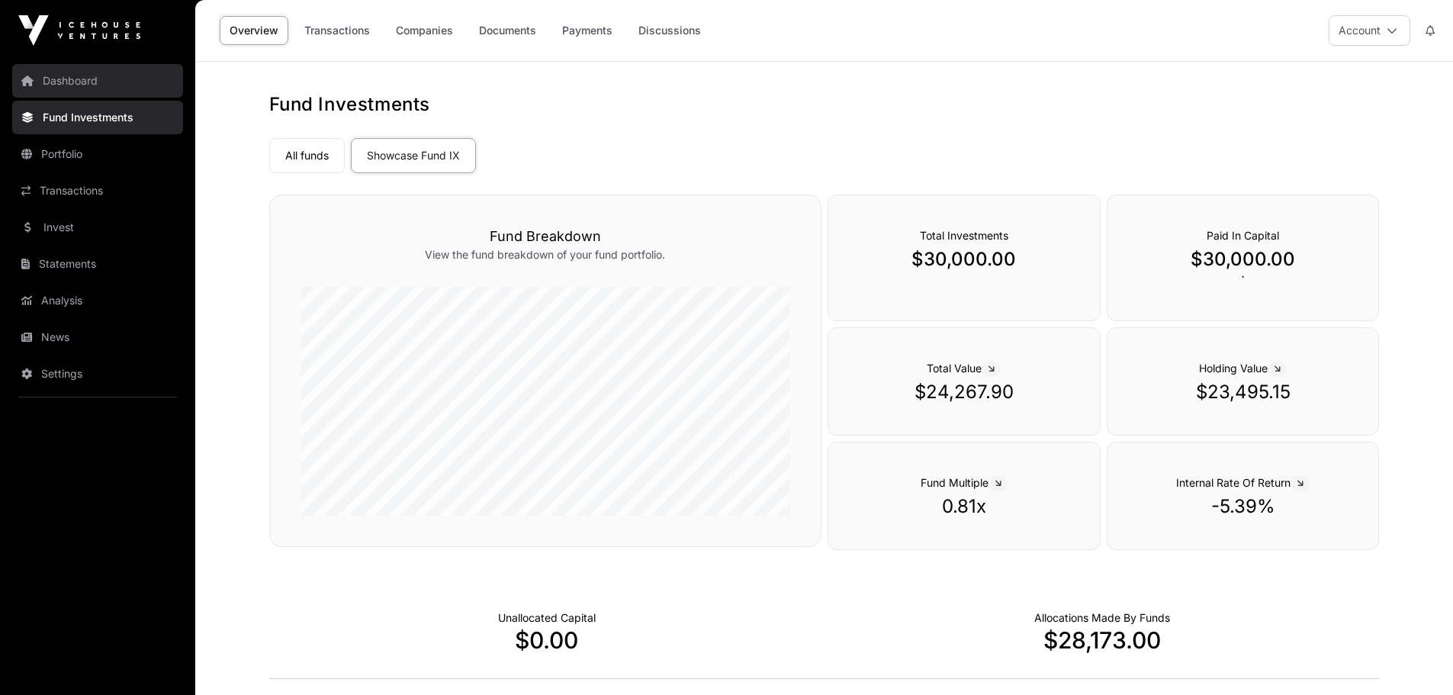
click at [57, 81] on link "Dashboard" at bounding box center [97, 81] width 171 height 34
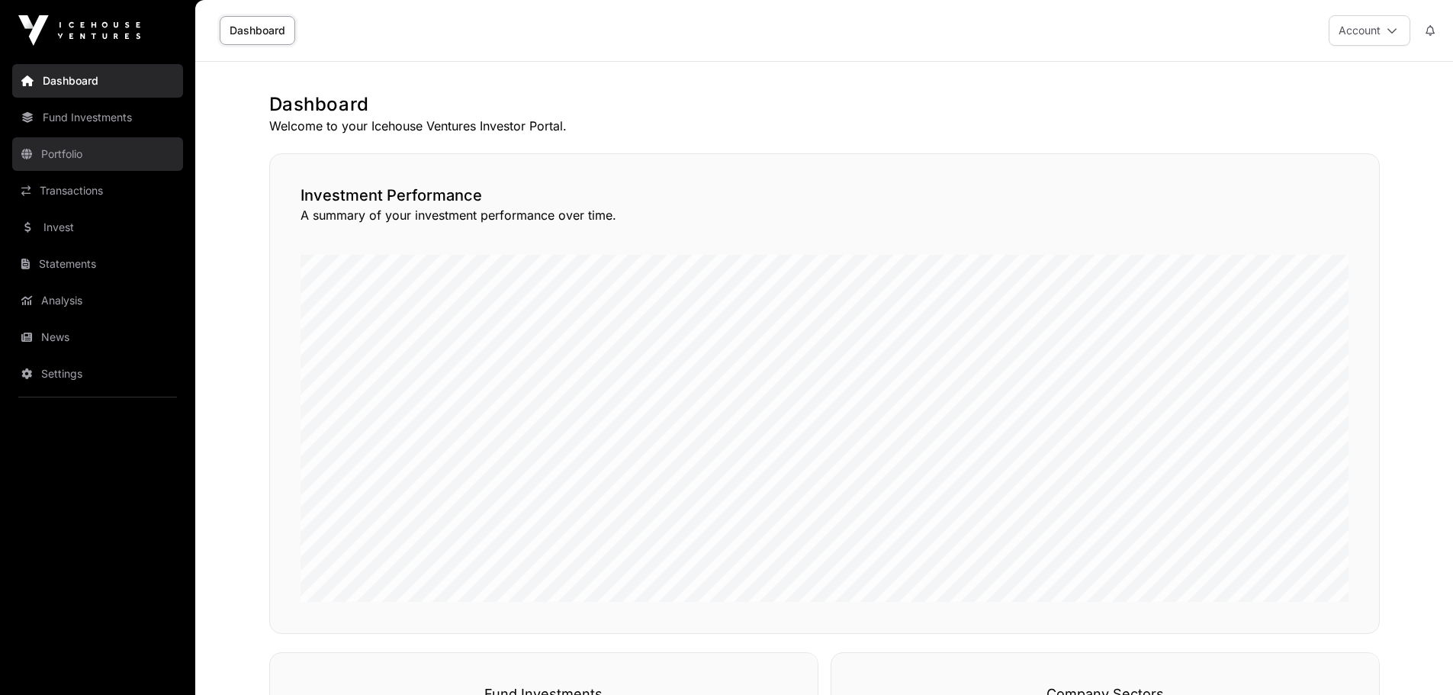
click at [51, 150] on link "Portfolio" at bounding box center [97, 154] width 171 height 34
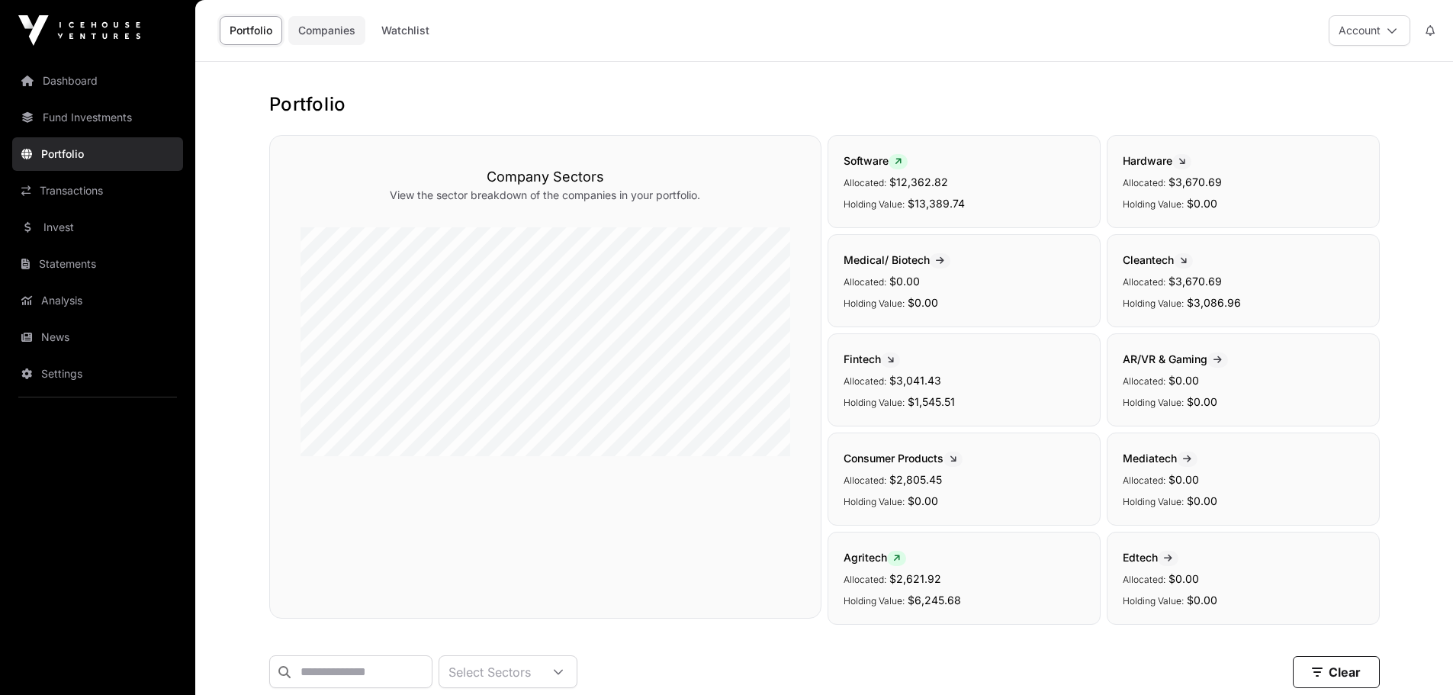
click at [302, 25] on link "Companies" at bounding box center [326, 30] width 77 height 29
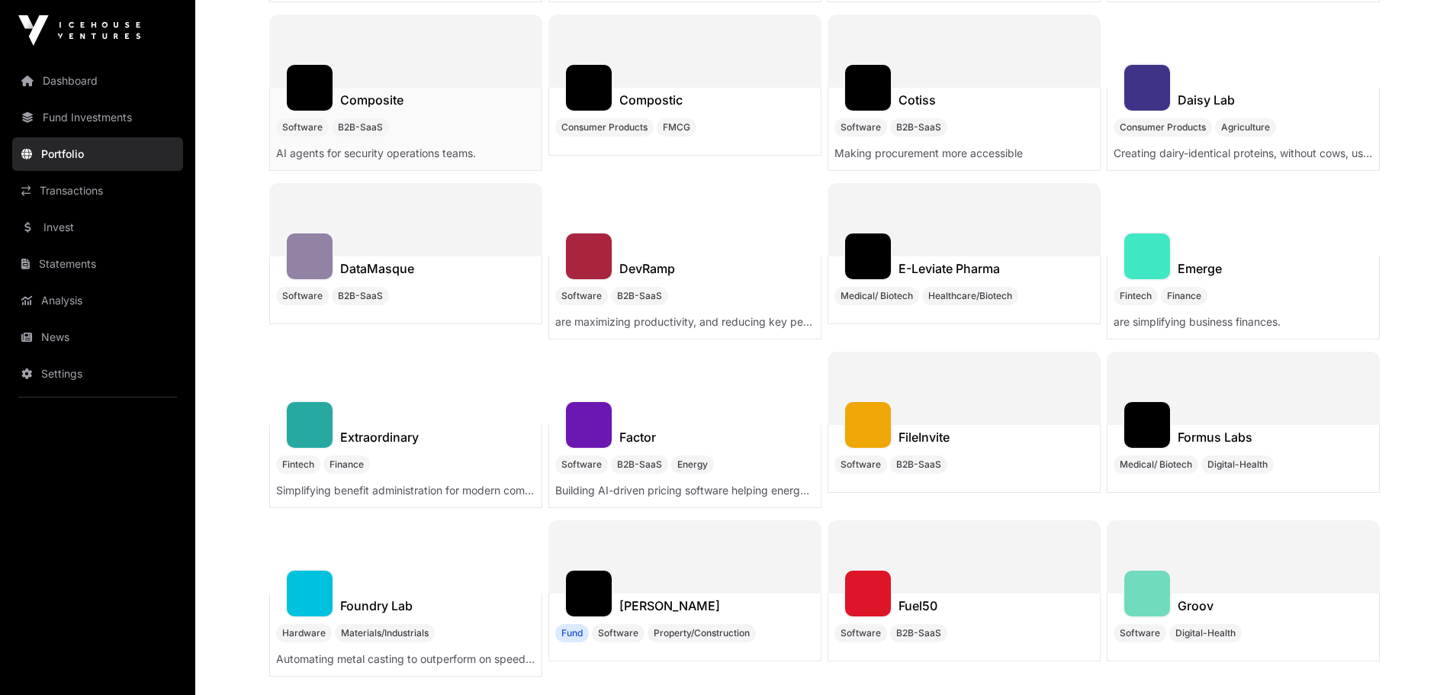
scroll to position [1934, 0]
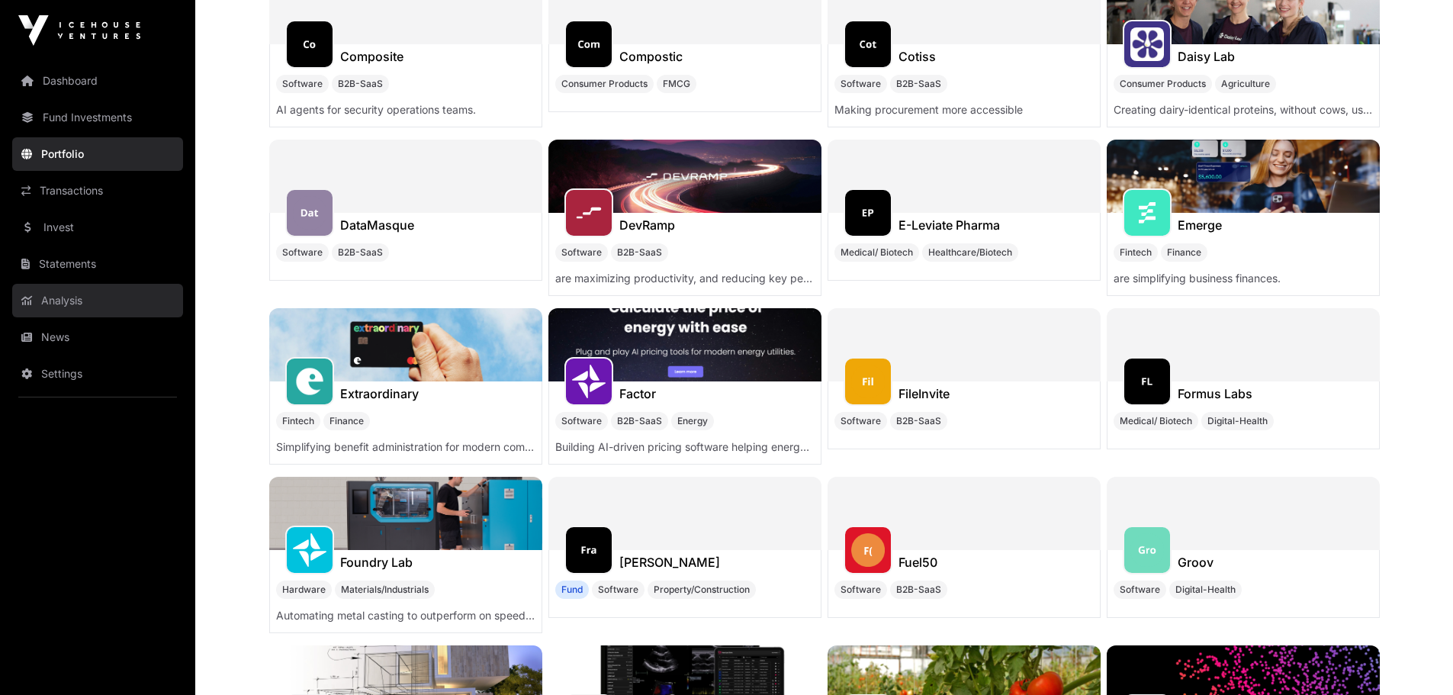
click at [67, 298] on link "Analysis" at bounding box center [97, 301] width 171 height 34
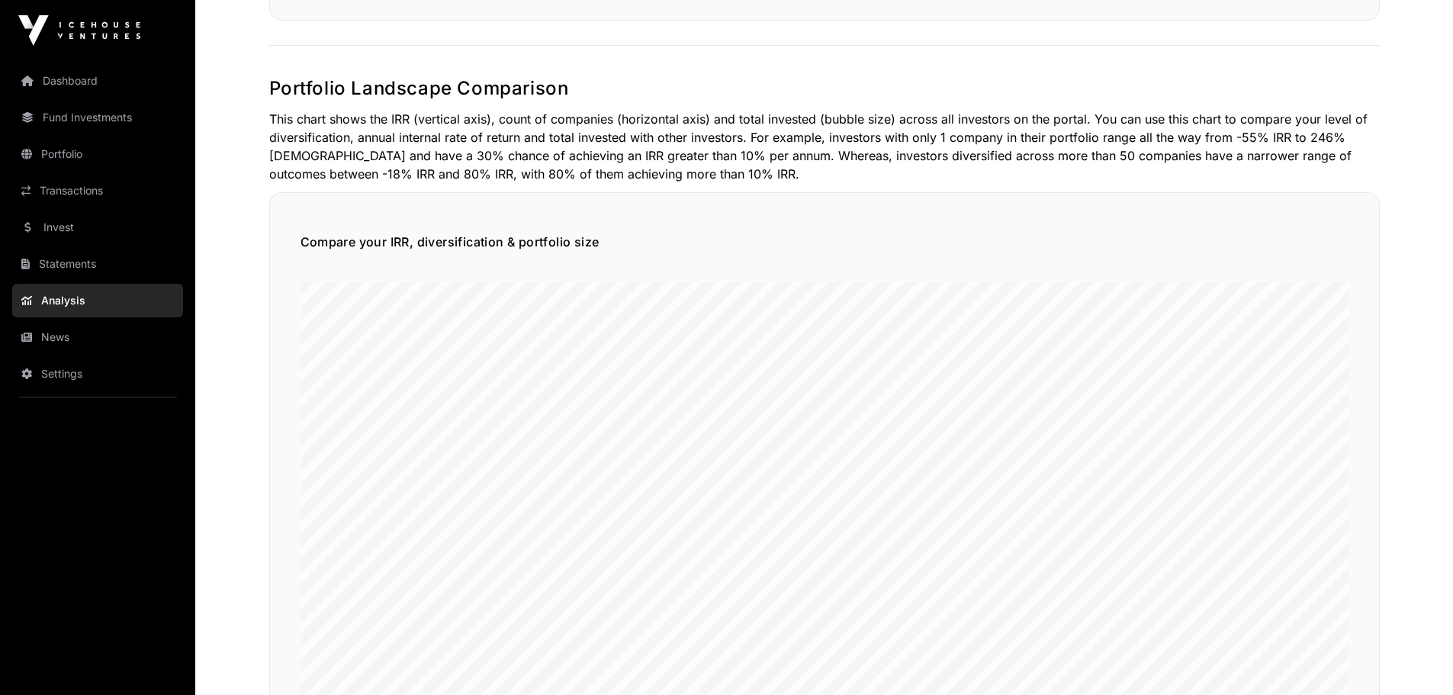
scroll to position [758, 0]
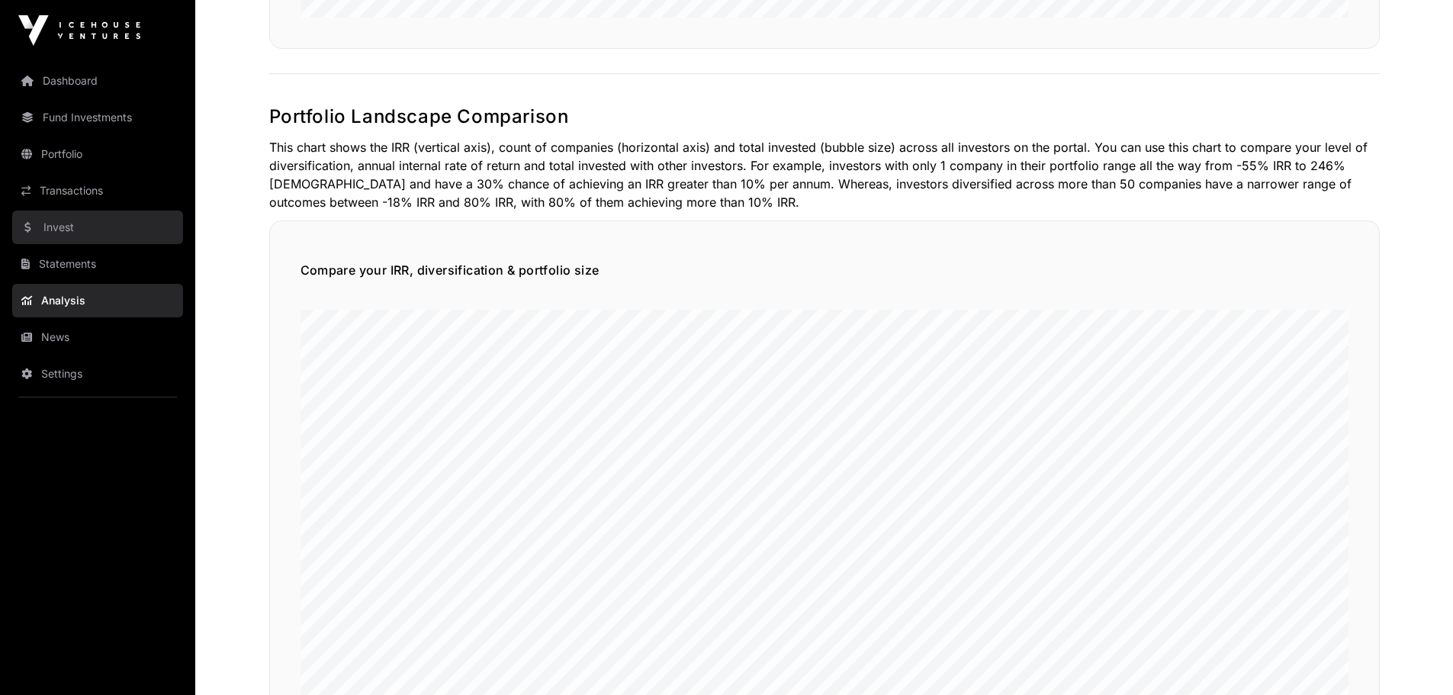
click at [54, 225] on link "Invest" at bounding box center [97, 228] width 171 height 34
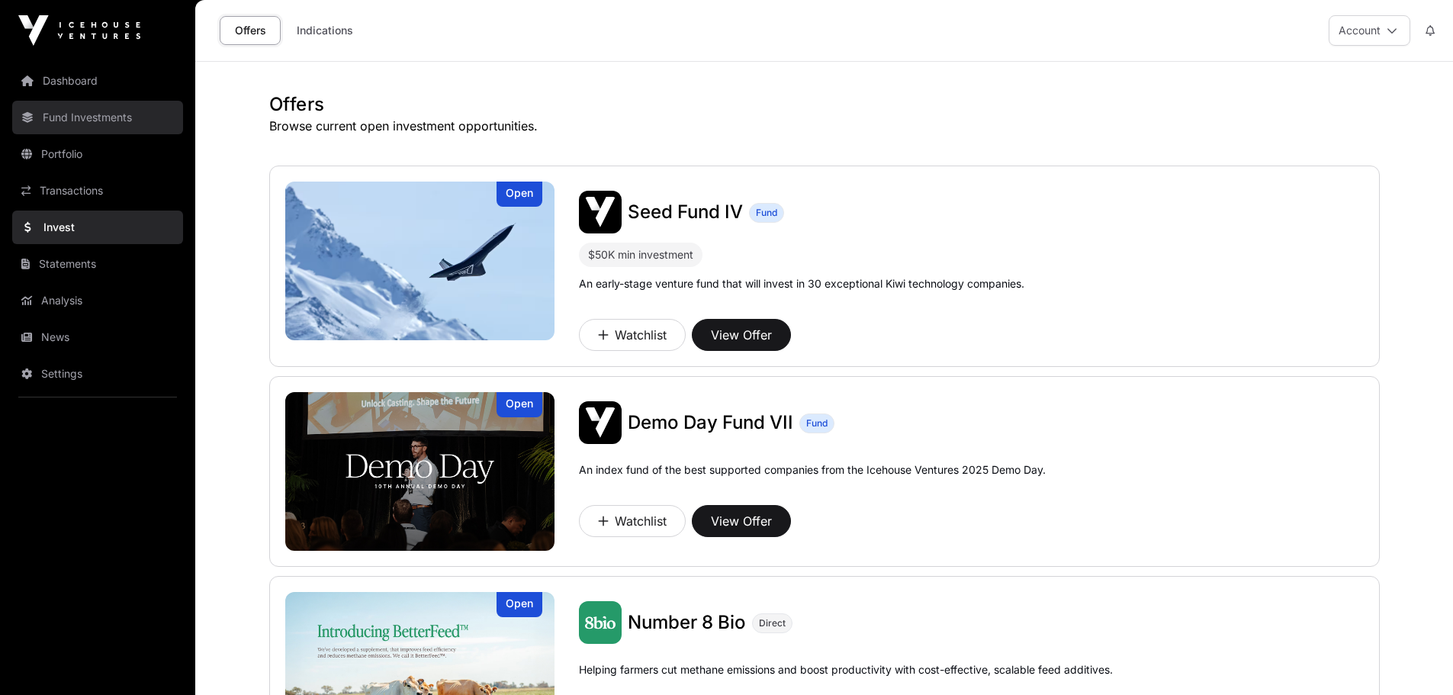
click at [62, 117] on link "Fund Investments" at bounding box center [97, 118] width 171 height 34
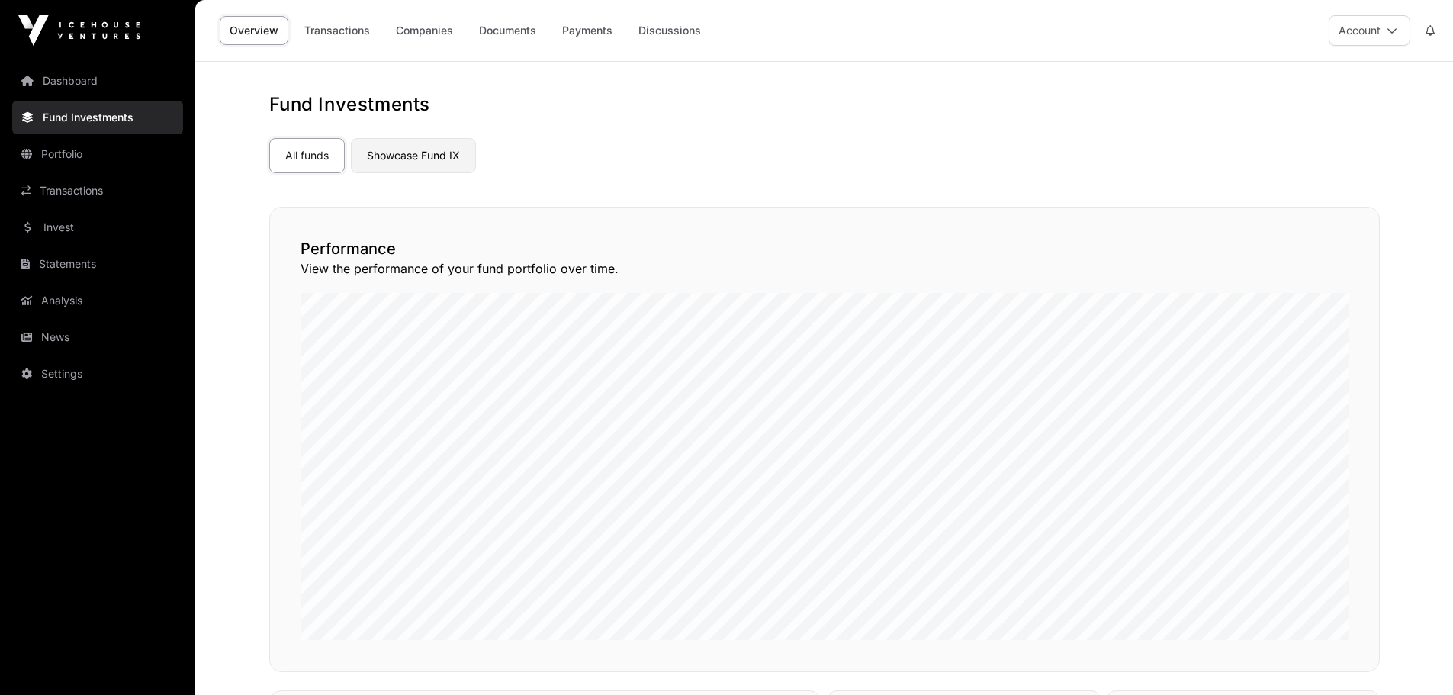
click at [364, 148] on link "Showcase Fund IX" at bounding box center [413, 155] width 125 height 35
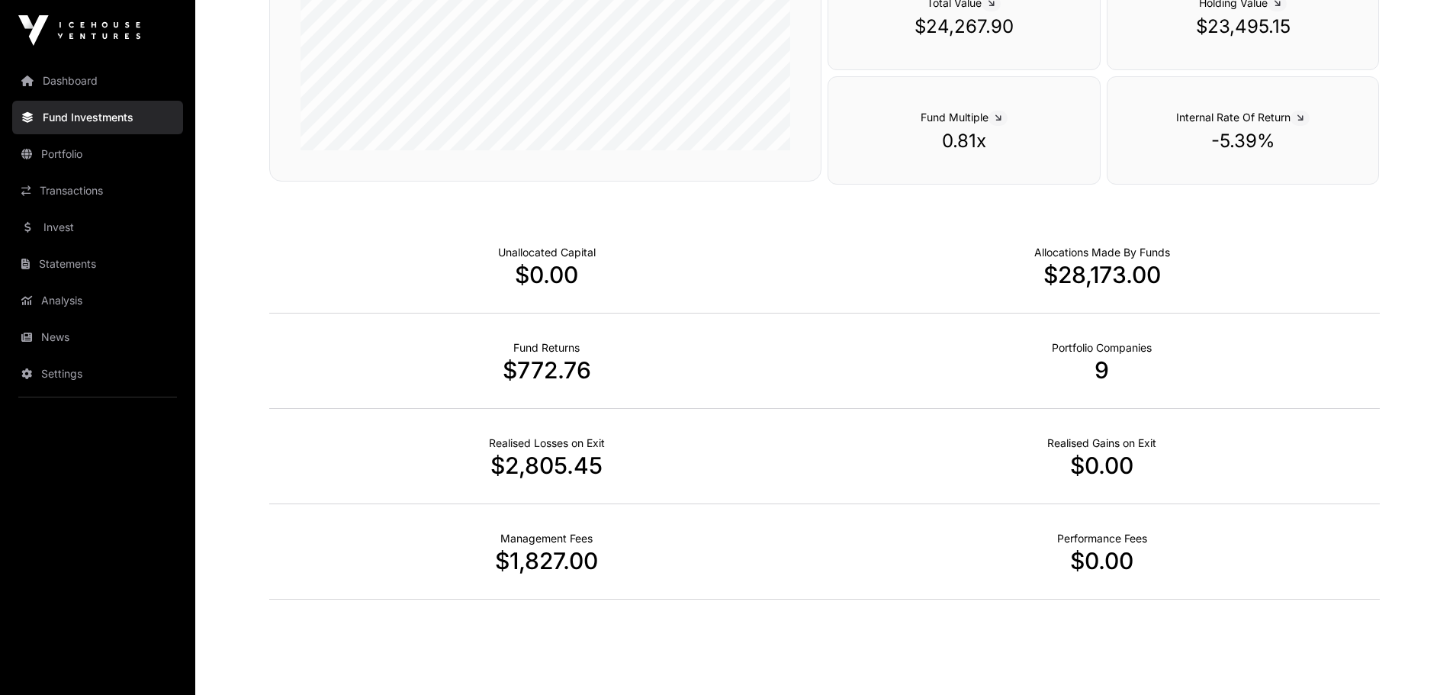
scroll to position [398, 0]
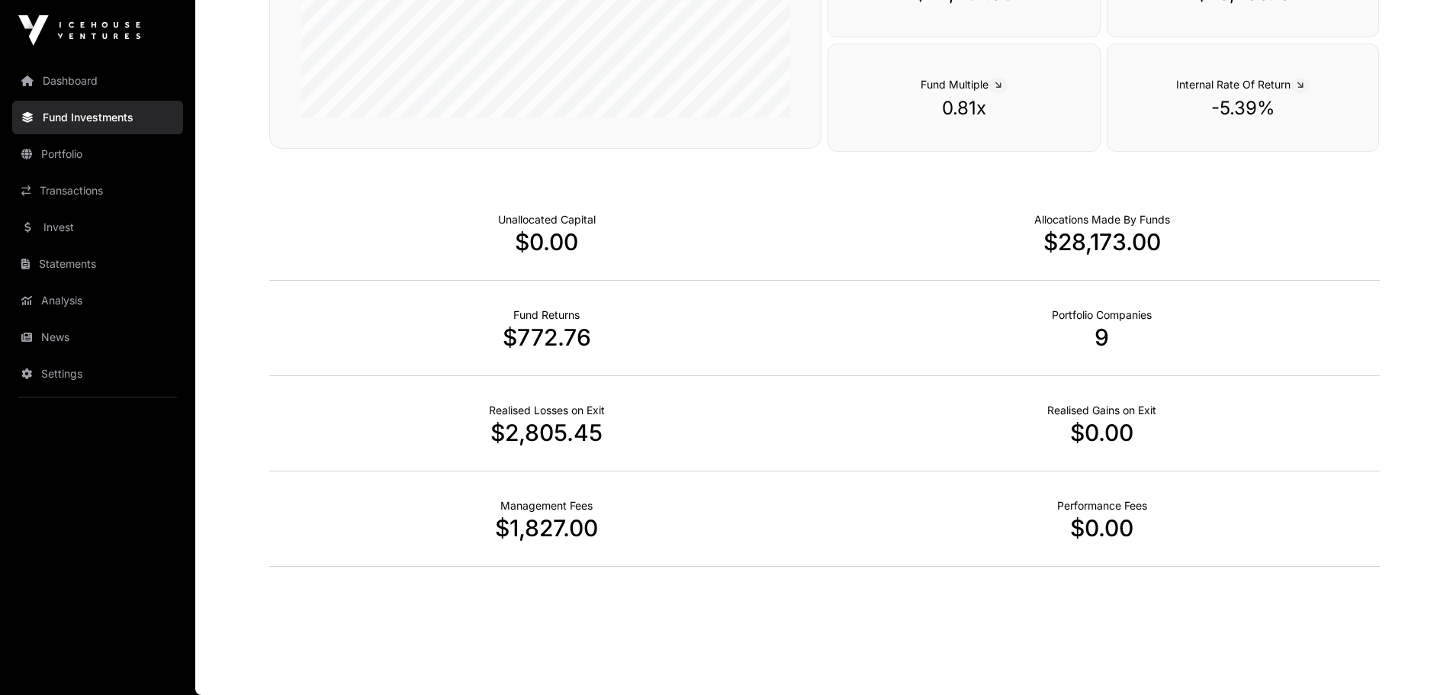
click at [529, 433] on p "$2,805.45" at bounding box center [546, 432] width 555 height 27
click at [79, 201] on link "Transactions" at bounding box center [97, 191] width 171 height 34
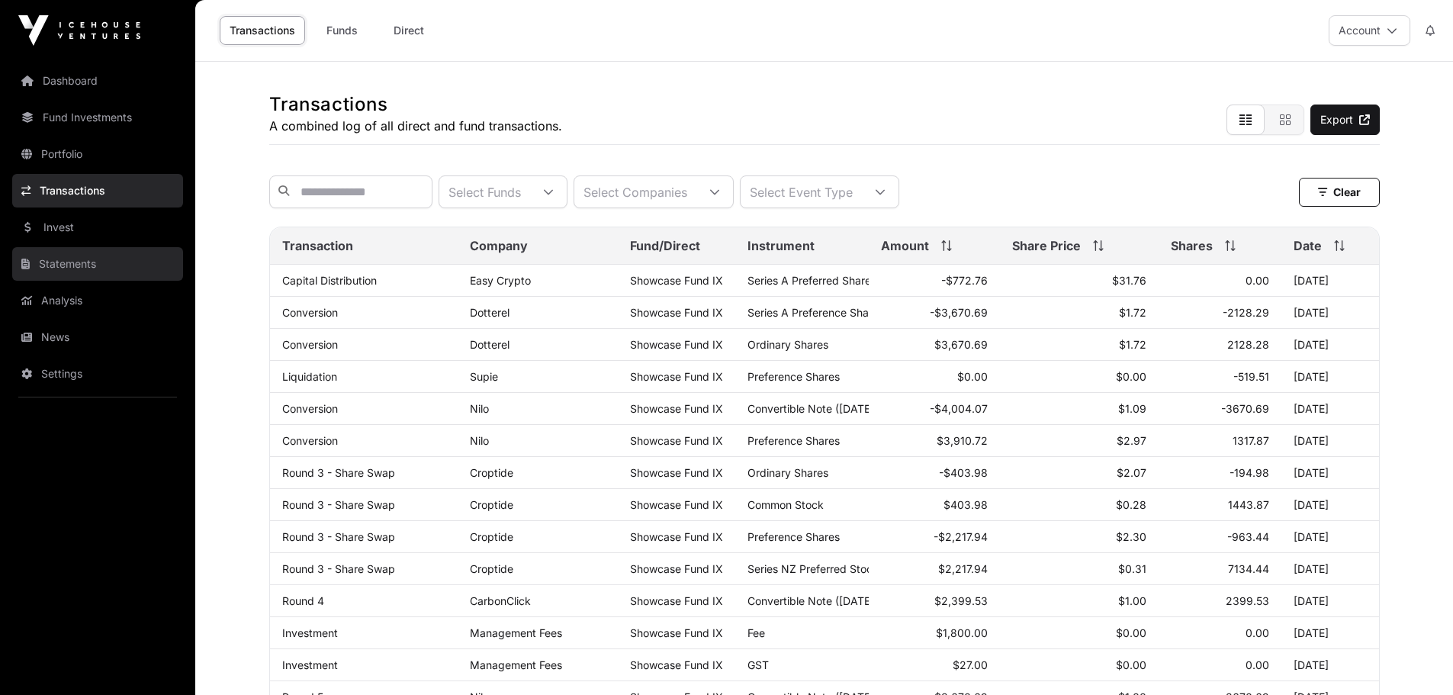
click at [66, 265] on link "Statements" at bounding box center [97, 264] width 171 height 34
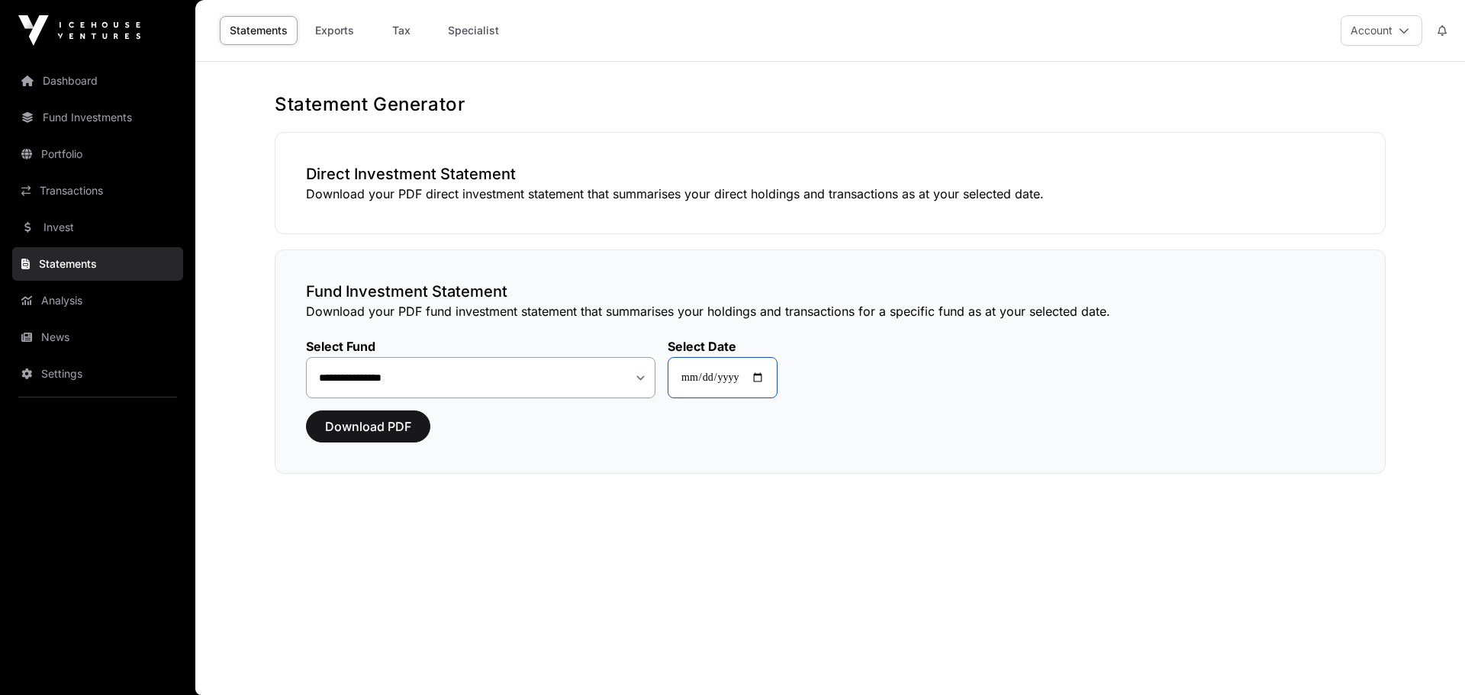
click at [752, 371] on input "**********" at bounding box center [723, 377] width 110 height 41
click at [768, 375] on input "**********" at bounding box center [723, 377] width 110 height 41
type input "**********"
click at [375, 423] on span "Download PDF" at bounding box center [368, 426] width 86 height 18
click at [56, 305] on link "Analysis" at bounding box center [97, 301] width 171 height 34
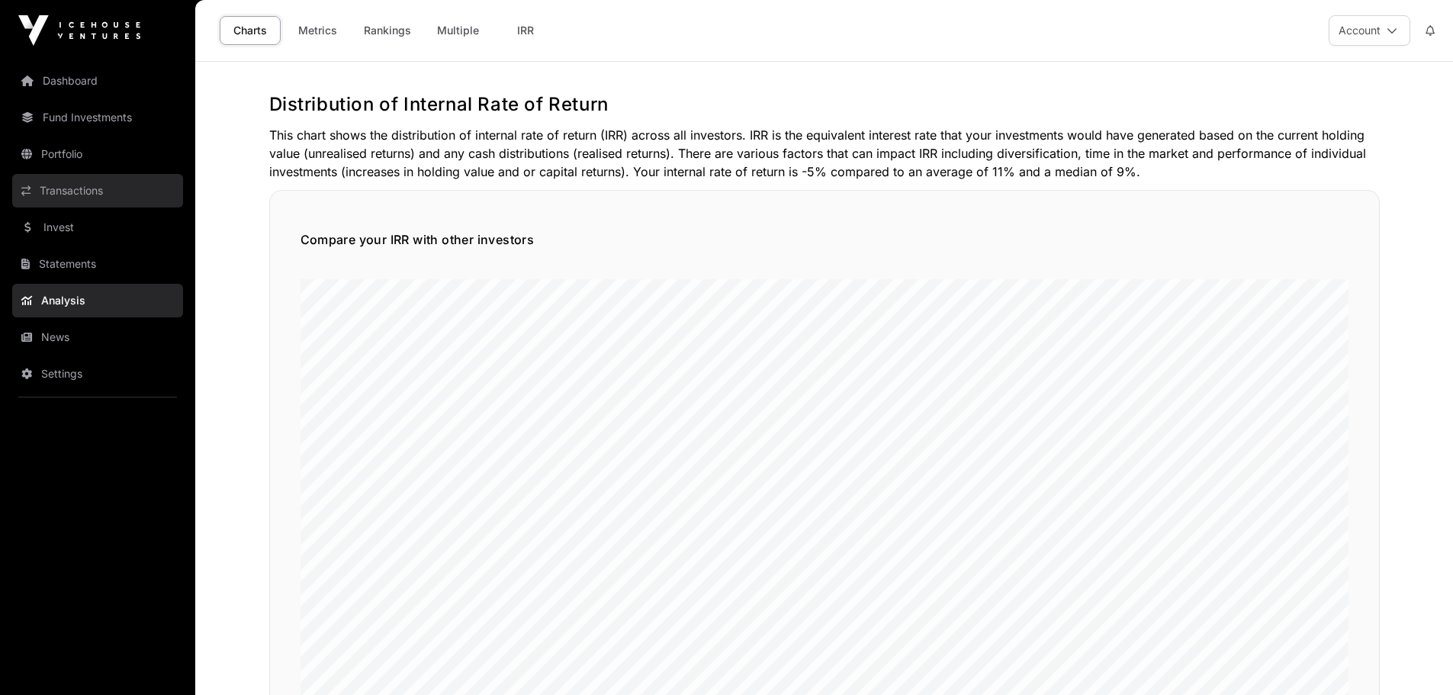
click at [64, 195] on link "Transactions" at bounding box center [97, 191] width 171 height 34
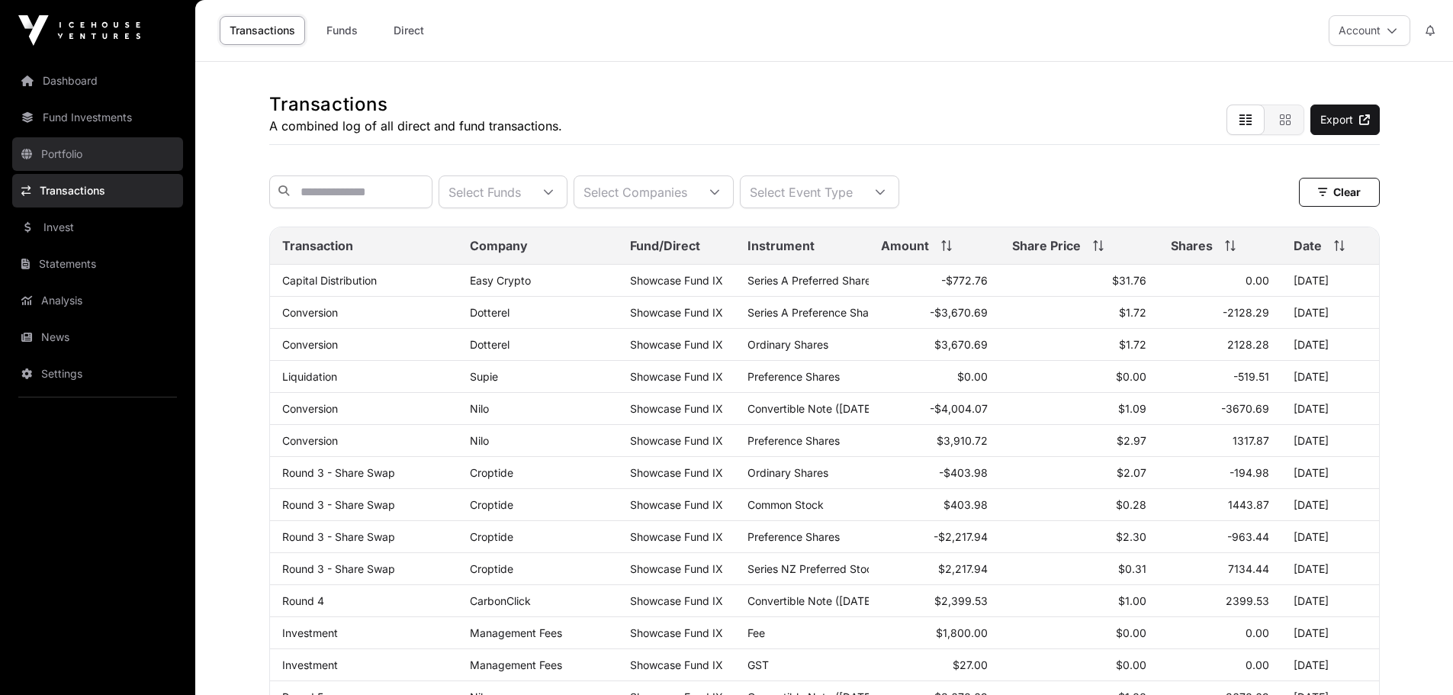
click at [69, 155] on link "Portfolio" at bounding box center [97, 154] width 171 height 34
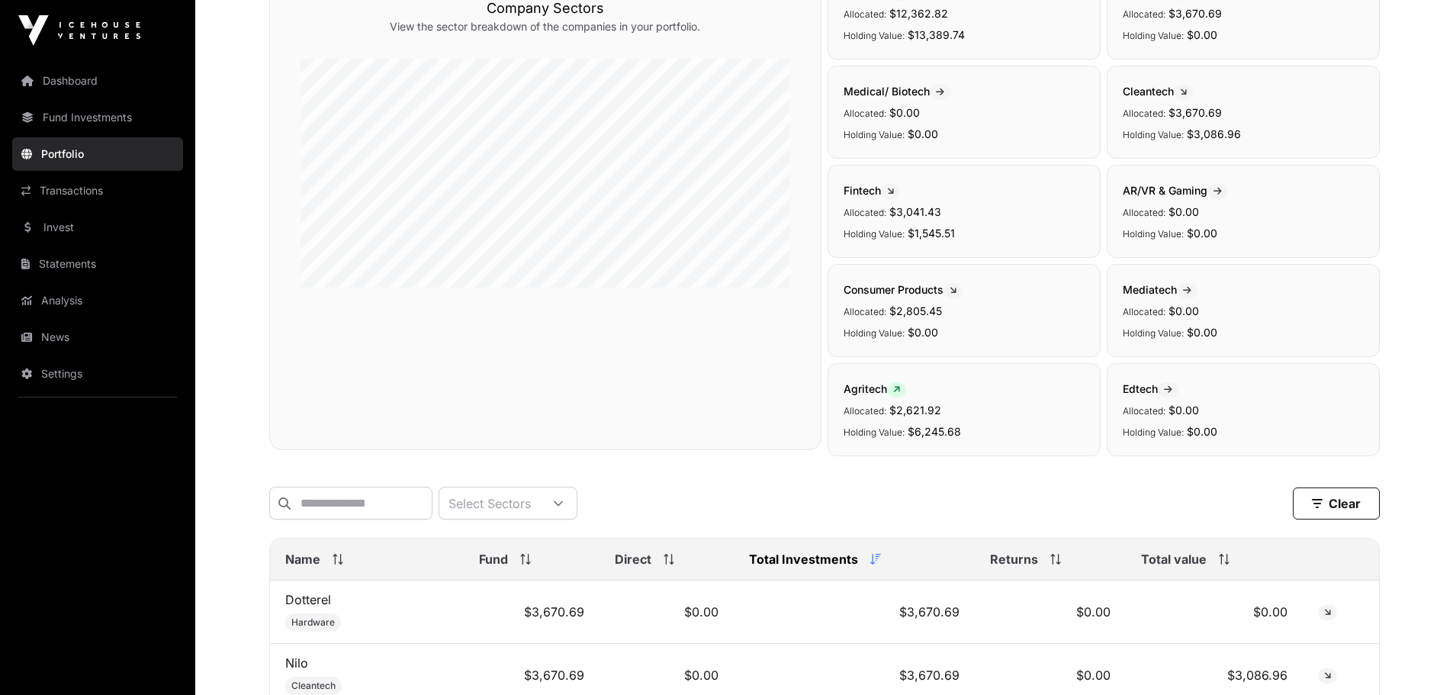
scroll to position [155, 0]
